Goal: Navigation & Orientation: Find specific page/section

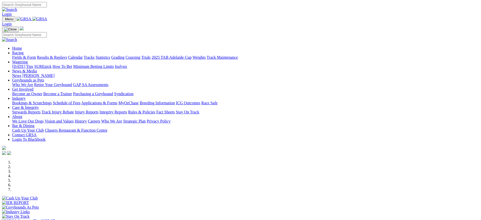
click at [140, 55] on link "Coursing" at bounding box center [133, 57] width 15 height 4
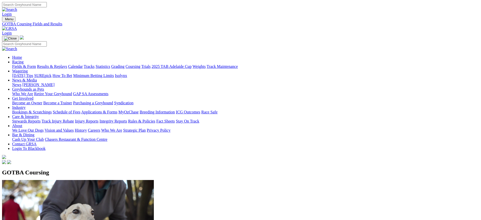
click at [17, 26] on img at bounding box center [9, 28] width 15 height 5
